Goal: Task Accomplishment & Management: Use online tool/utility

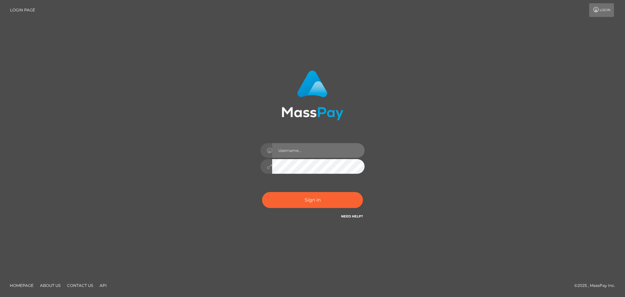
click at [312, 149] on input "text" at bounding box center [318, 150] width 92 height 15
type input "Kriska.Silversocial"
click at [262, 192] on button "Sign in" at bounding box center [312, 200] width 101 height 16
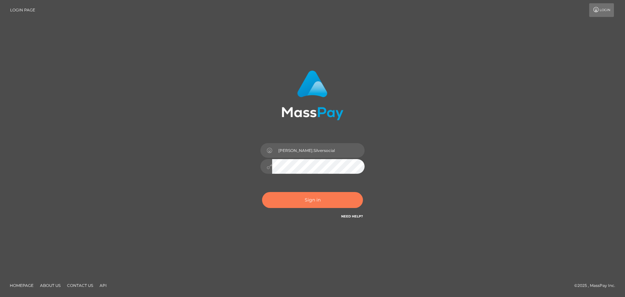
click at [296, 200] on button "Sign in" at bounding box center [312, 200] width 101 height 16
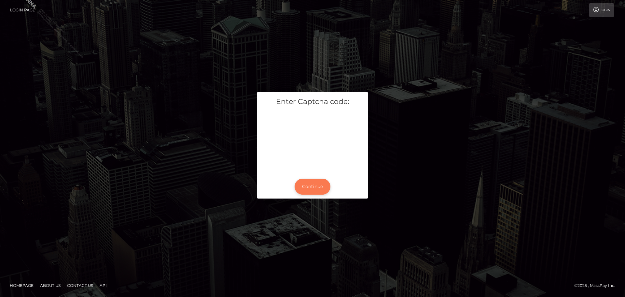
click at [312, 187] on button "Continue" at bounding box center [313, 186] width 36 height 16
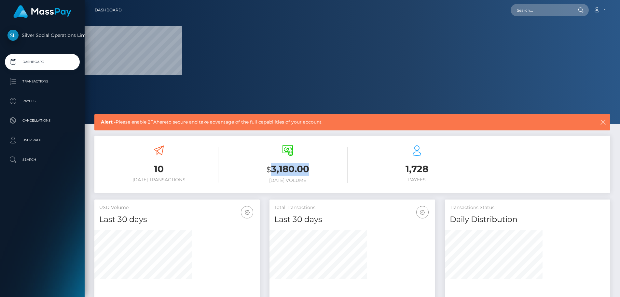
drag, startPoint x: 271, startPoint y: 164, endPoint x: 310, endPoint y: 173, distance: 39.6
click at [310, 173] on h3 "$ 3,180.00" at bounding box center [287, 168] width 119 height 13
copy h3 "3,180.00"
